Goal: Task Accomplishment & Management: Manage account settings

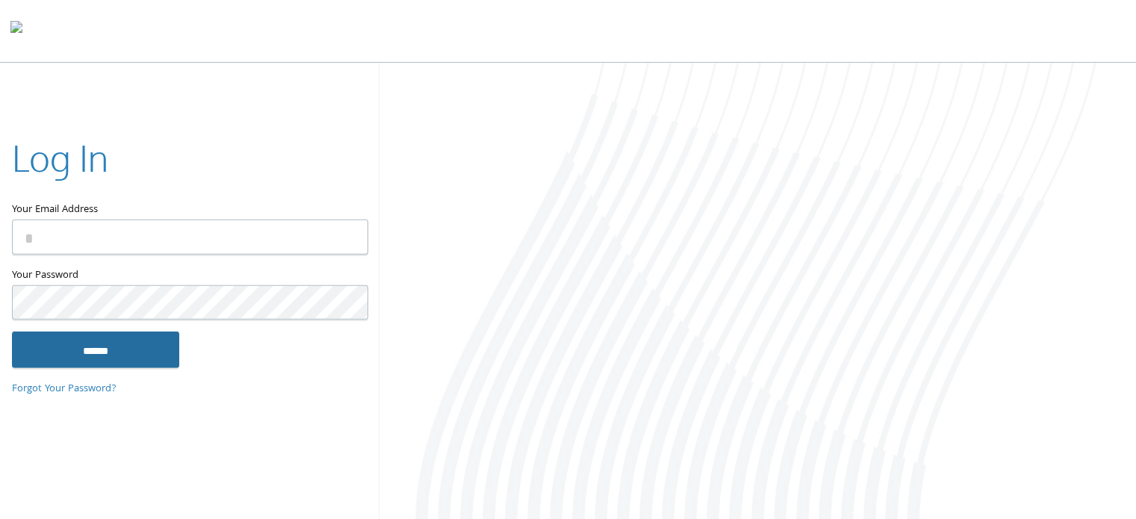
type input "**********"
click at [136, 345] on input "******" at bounding box center [95, 350] width 167 height 36
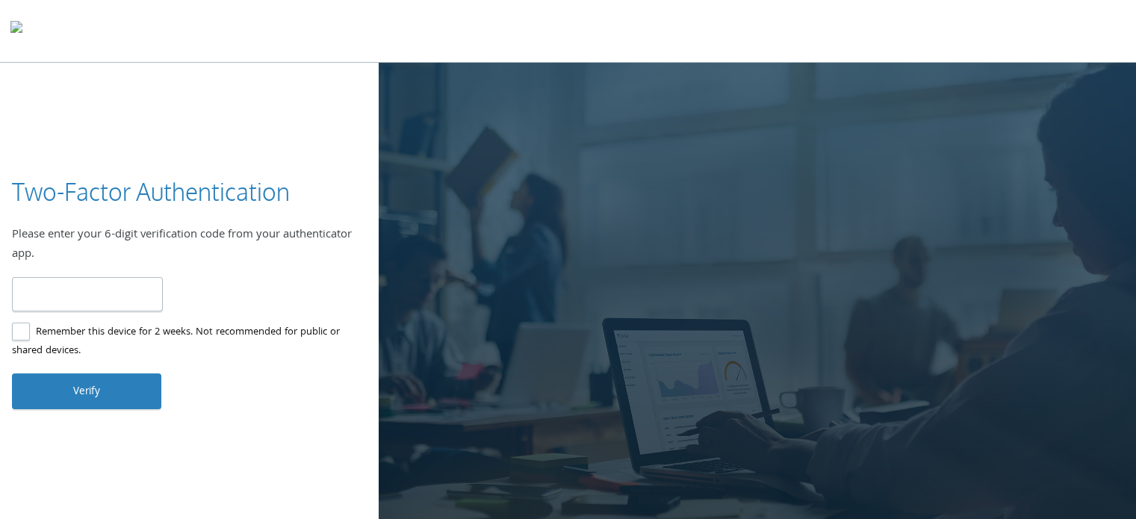
type input "******"
